Goal: Information Seeking & Learning: Check status

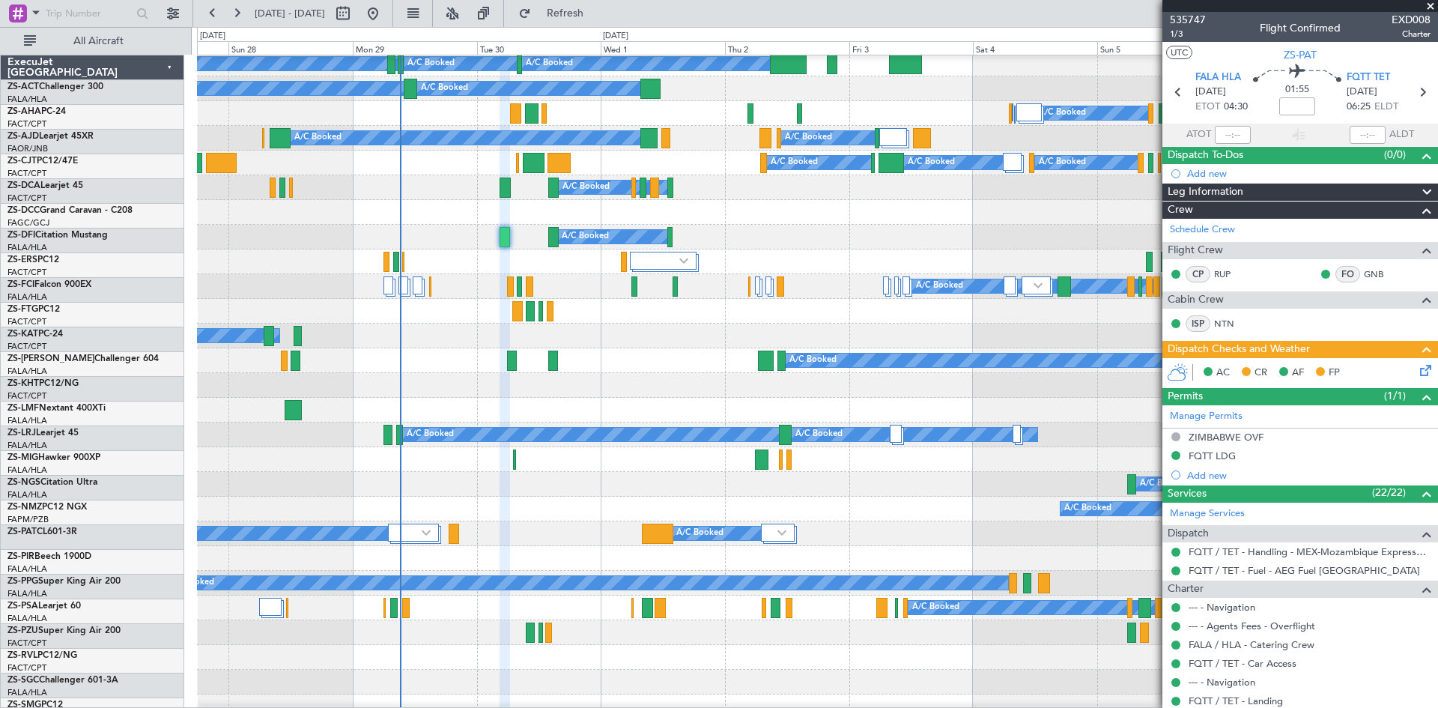
scroll to position [300, 0]
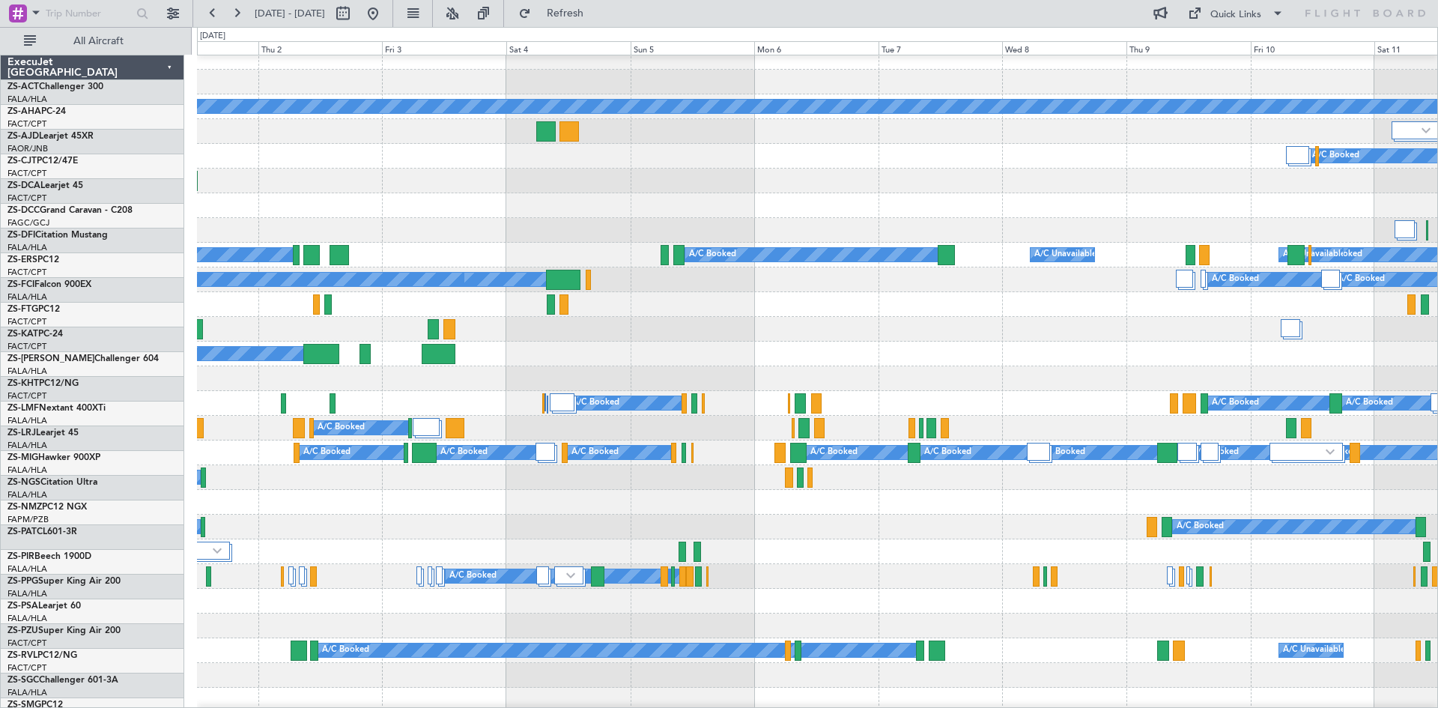
scroll to position [7, 0]
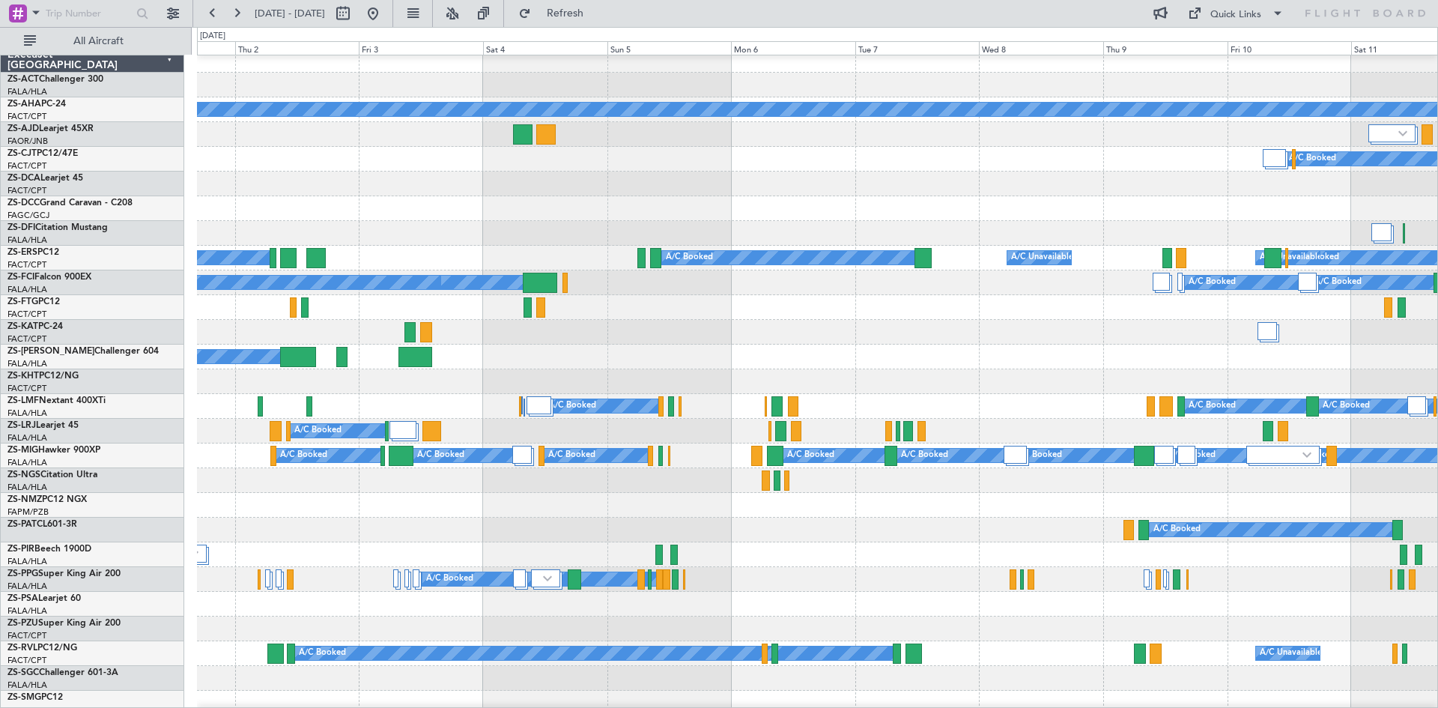
click at [815, 318] on div at bounding box center [817, 307] width 1240 height 25
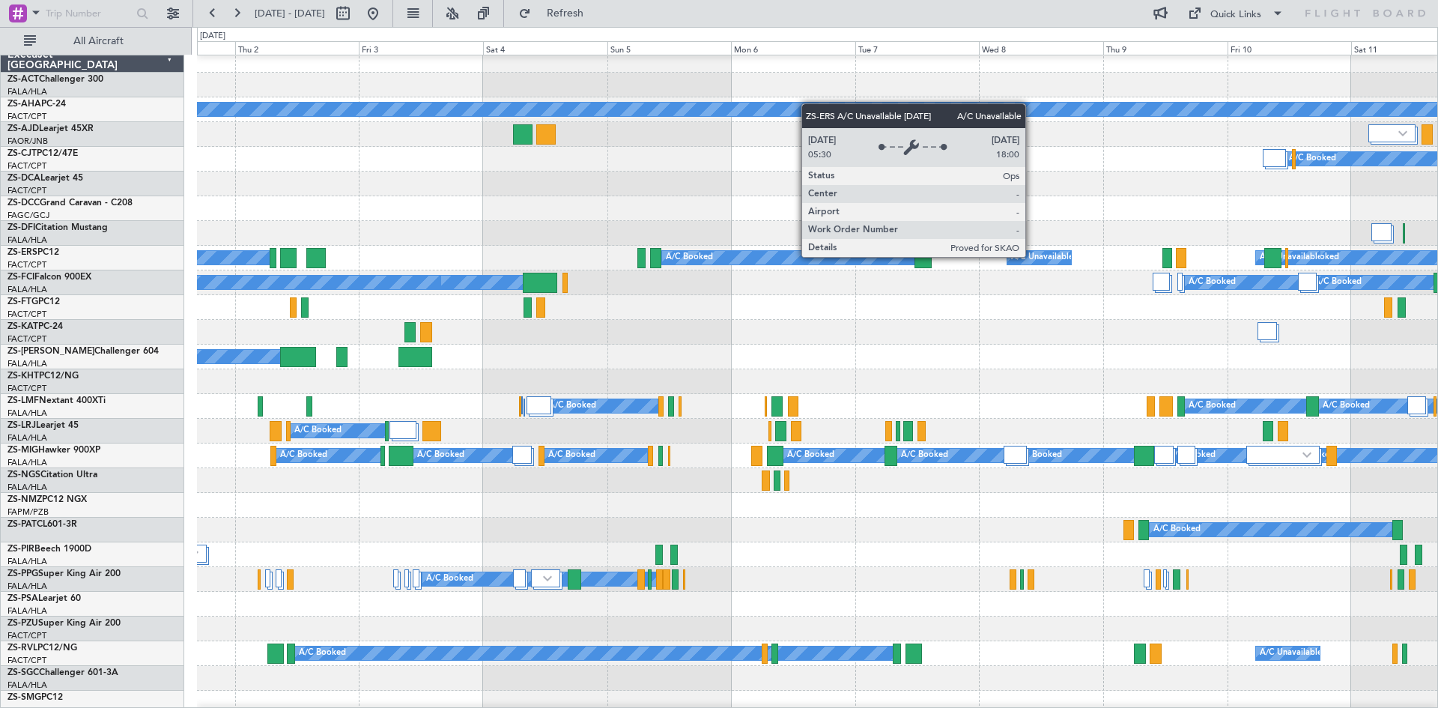
click at [1032, 256] on div "A/C Unavailable" at bounding box center [1042, 257] width 62 height 22
